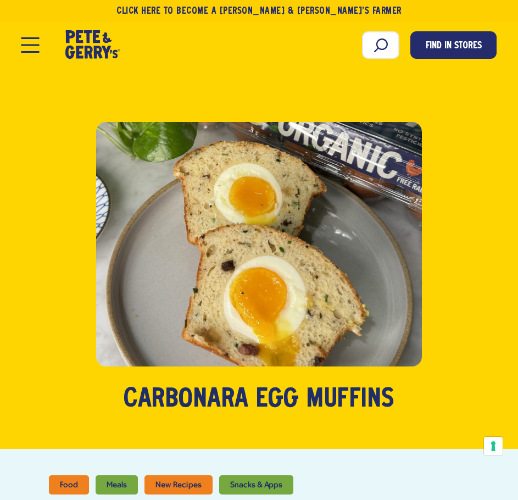
click at [33, 47] on button "Open Mobile Menu Modal Dialog" at bounding box center [30, 44] width 18 height 15
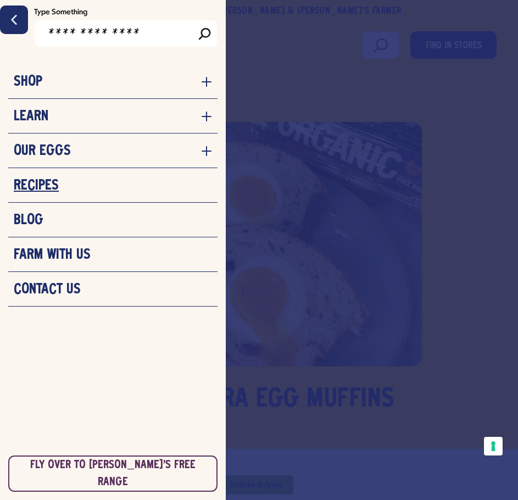
click at [48, 183] on h3 "Recipes" at bounding box center [36, 185] width 45 height 16
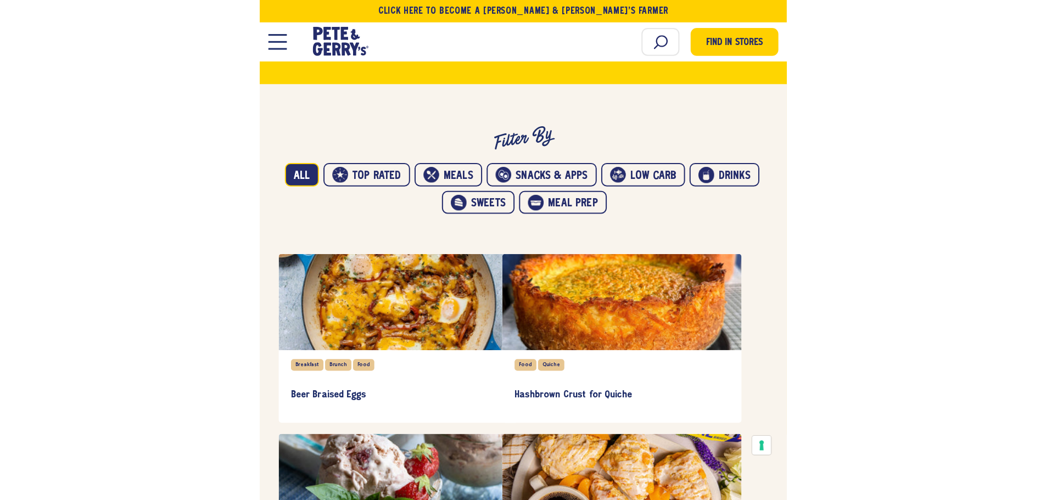
scroll to position [549, 0]
